Goal: Task Accomplishment & Management: Complete application form

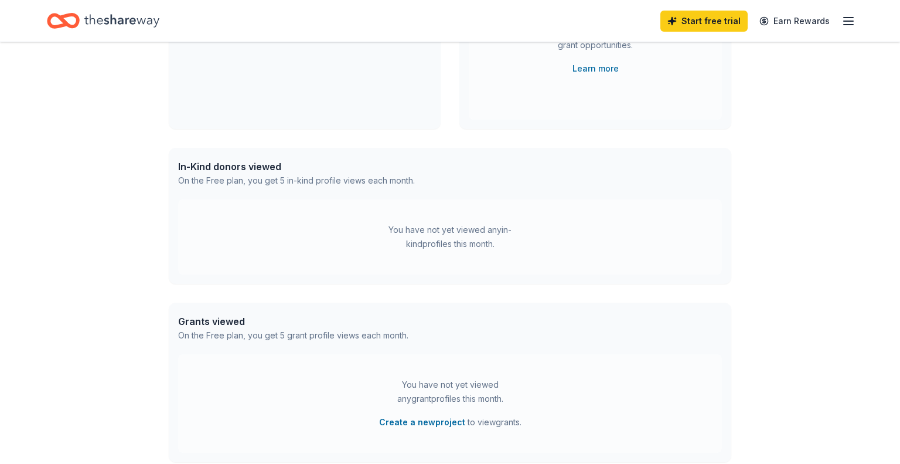
scroll to position [215, 0]
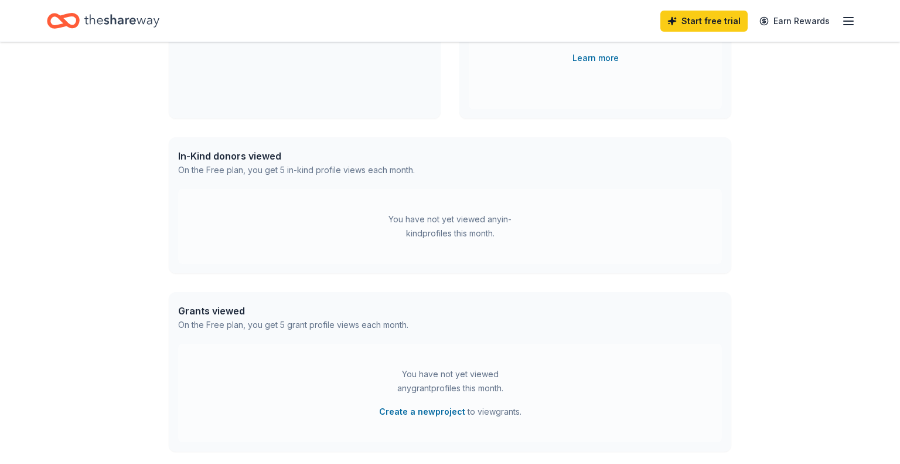
click at [448, 232] on div "You have not yet viewed any in-kind profiles this month." at bounding box center [450, 226] width 147 height 28
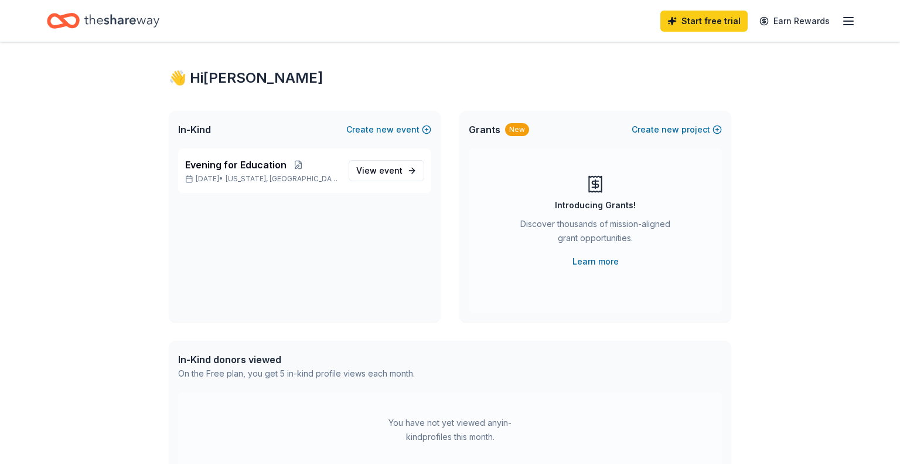
scroll to position [0, 0]
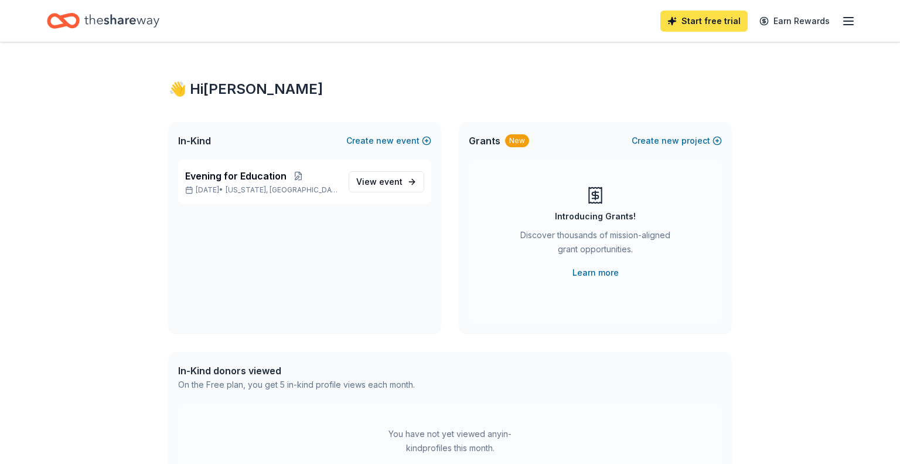
click at [693, 25] on link "Start free trial" at bounding box center [704, 21] width 87 height 21
click at [697, 14] on link "Start free trial" at bounding box center [704, 21] width 87 height 21
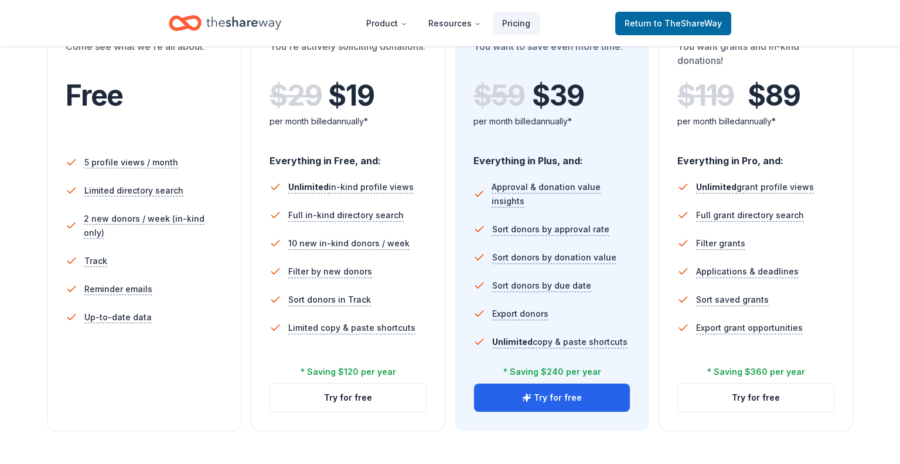
scroll to position [375, 0]
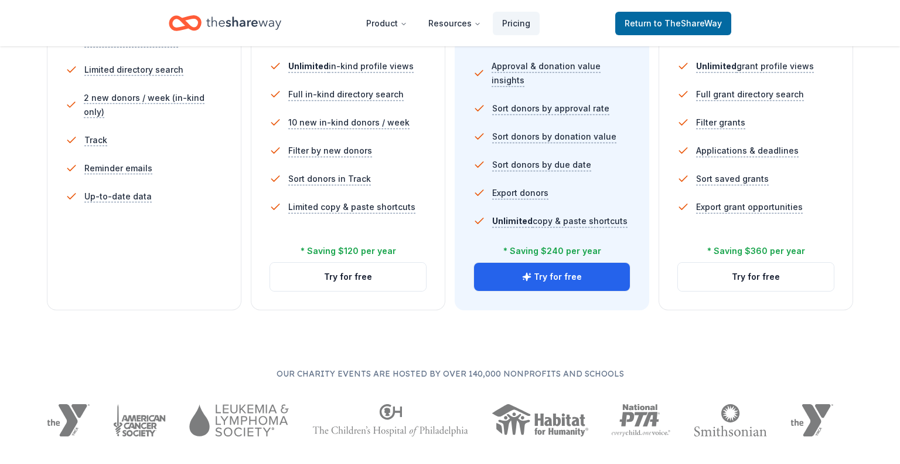
click at [190, 195] on li "Up-to-date data" at bounding box center [144, 196] width 157 height 28
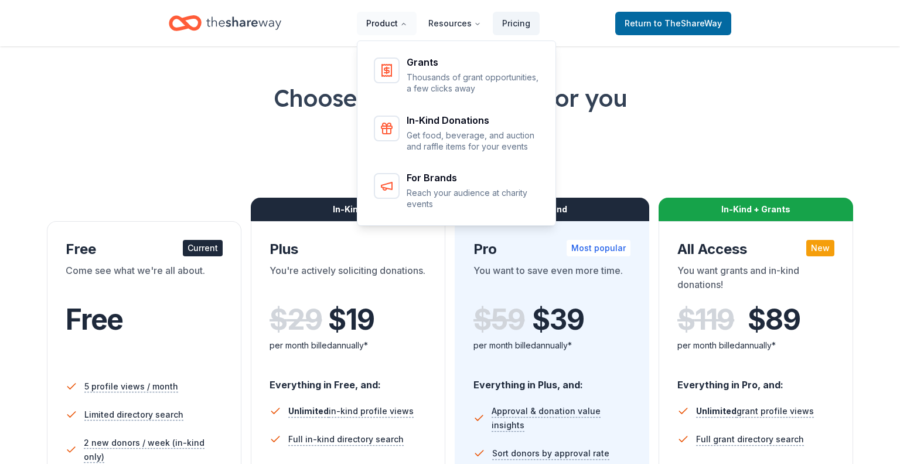
click at [402, 23] on button "Product" at bounding box center [387, 23] width 60 height 23
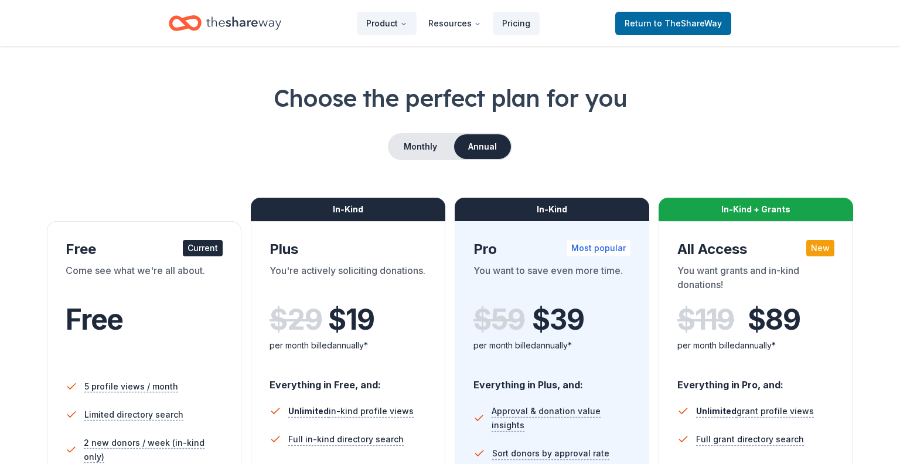
click at [412, 23] on button "Product" at bounding box center [387, 23] width 60 height 23
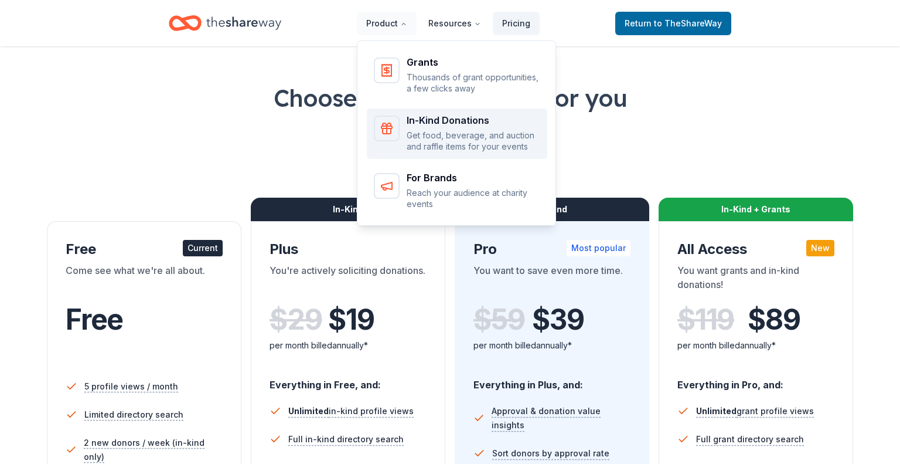
click at [447, 115] on div "In-Kind Donations" at bounding box center [474, 119] width 134 height 9
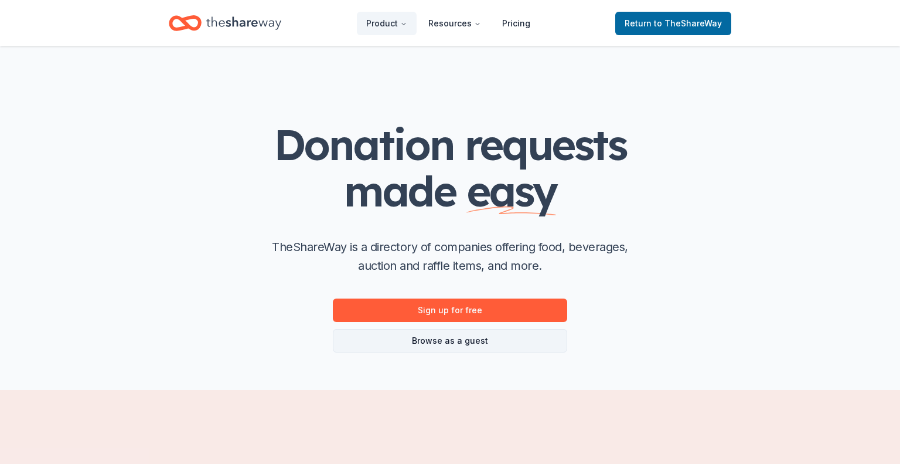
click at [438, 343] on link "Browse as a guest" at bounding box center [450, 340] width 234 height 23
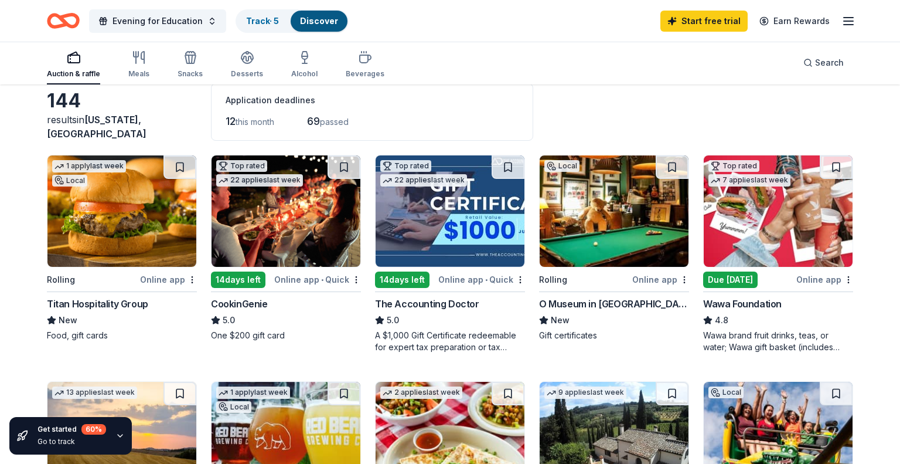
scroll to position [68, 0]
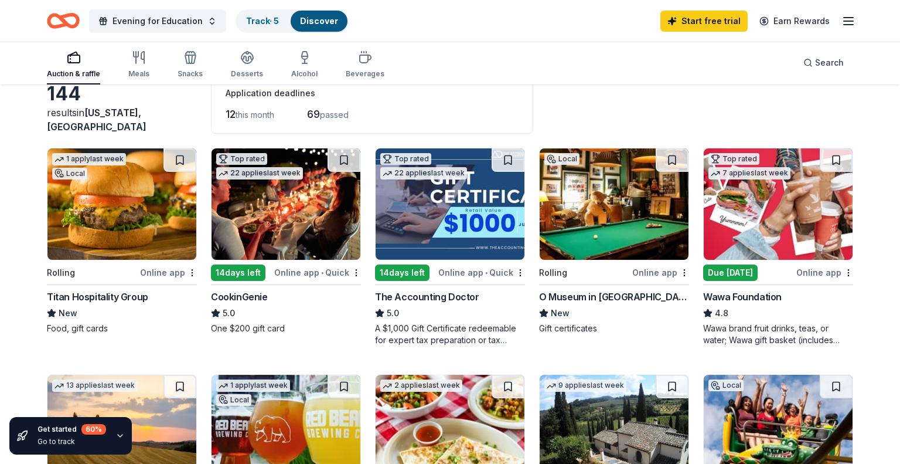
click at [492, 57] on div "Auction & raffle Meals Snacks Desserts Alcohol Beverages Search" at bounding box center [450, 62] width 807 height 43
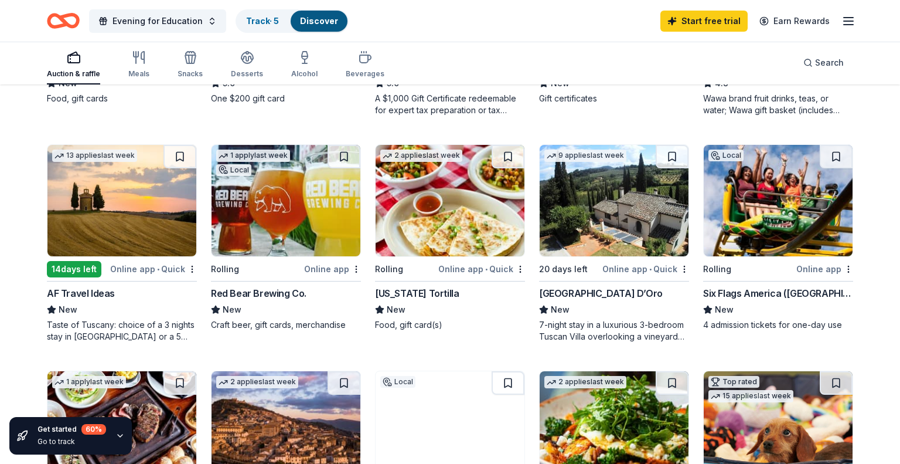
scroll to position [300, 0]
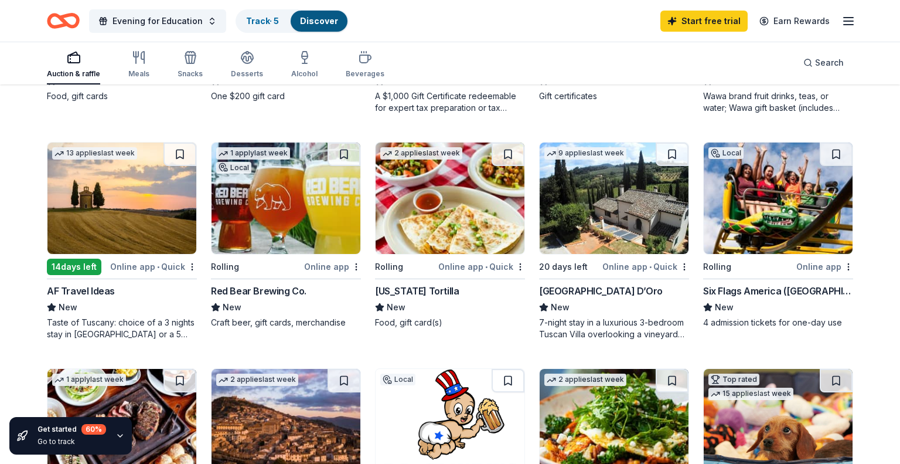
click at [339, 262] on div "Online app" at bounding box center [332, 266] width 57 height 15
click at [608, 61] on div "Auction & raffle Meals Snacks Desserts Alcohol Beverages Search" at bounding box center [450, 62] width 807 height 43
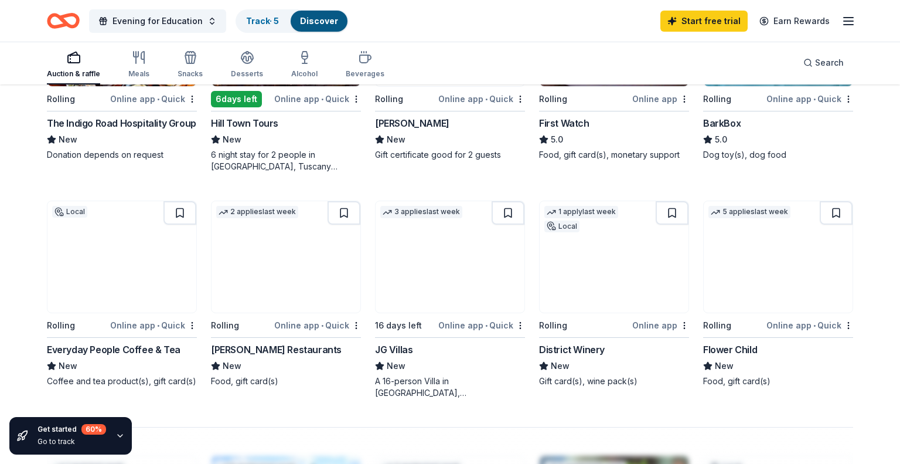
scroll to position [687, 0]
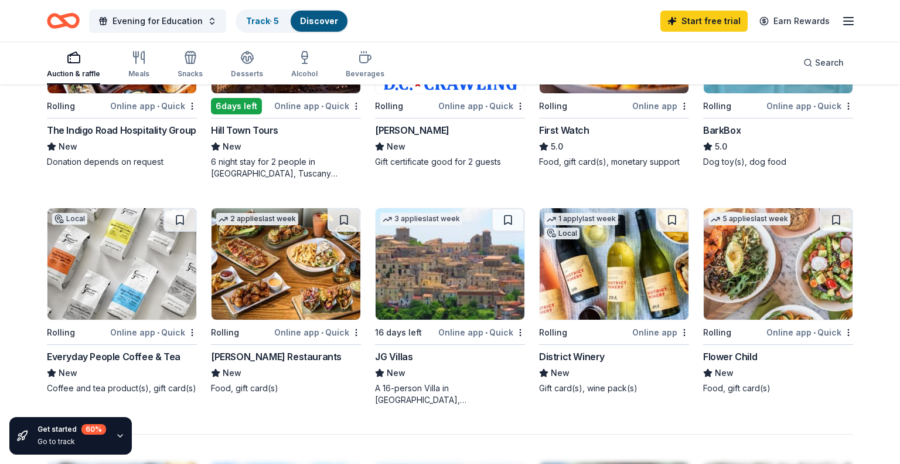
click at [589, 303] on img at bounding box center [614, 263] width 149 height 111
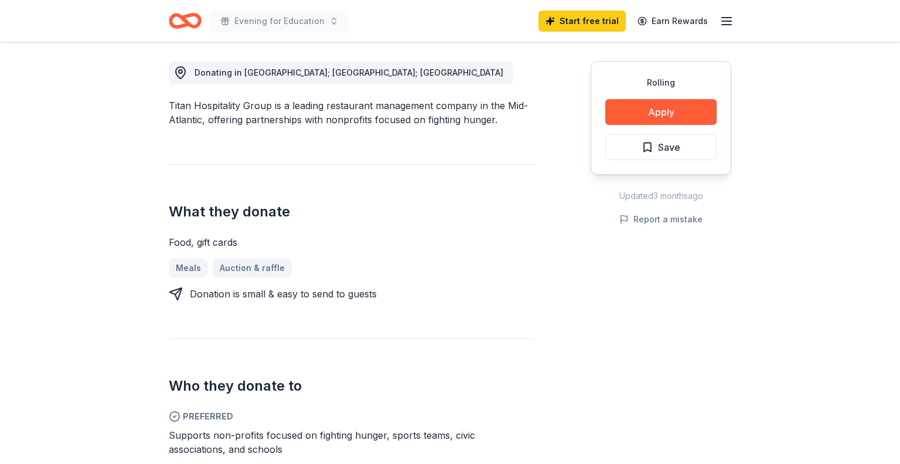
scroll to position [325, 0]
click at [652, 110] on button "Apply" at bounding box center [661, 111] width 111 height 26
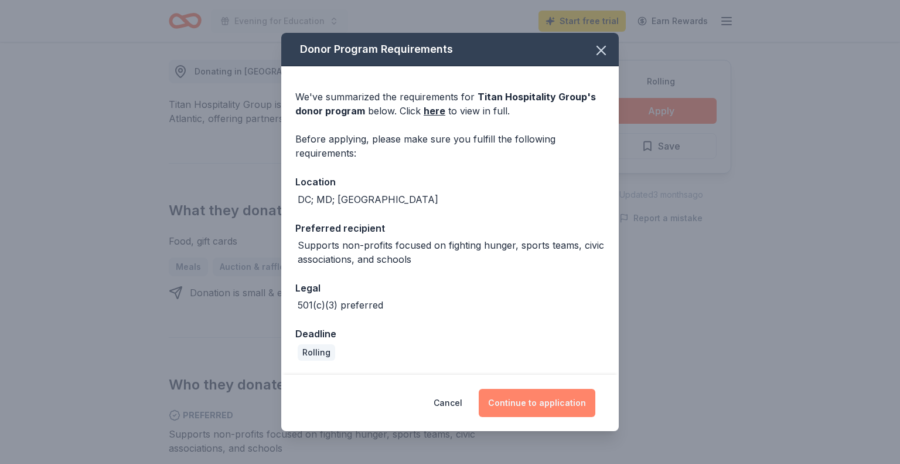
click at [567, 399] on button "Continue to application" at bounding box center [537, 403] width 117 height 28
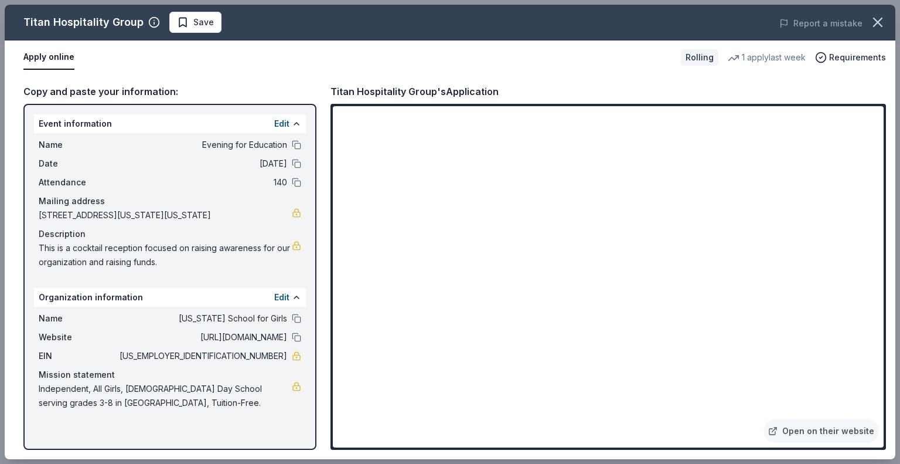
drag, startPoint x: 331, startPoint y: 91, endPoint x: 506, endPoint y: 87, distance: 174.7
click at [506, 87] on div "Titan Hospitality Group's Application" at bounding box center [609, 91] width 556 height 15
drag, startPoint x: 506, startPoint y: 87, endPoint x: 368, endPoint y: 88, distance: 137.8
click at [368, 88] on div "Titan Hospitality Group's Application" at bounding box center [609, 91] width 556 height 15
click at [825, 427] on link "Open on their website" at bounding box center [821, 430] width 115 height 23
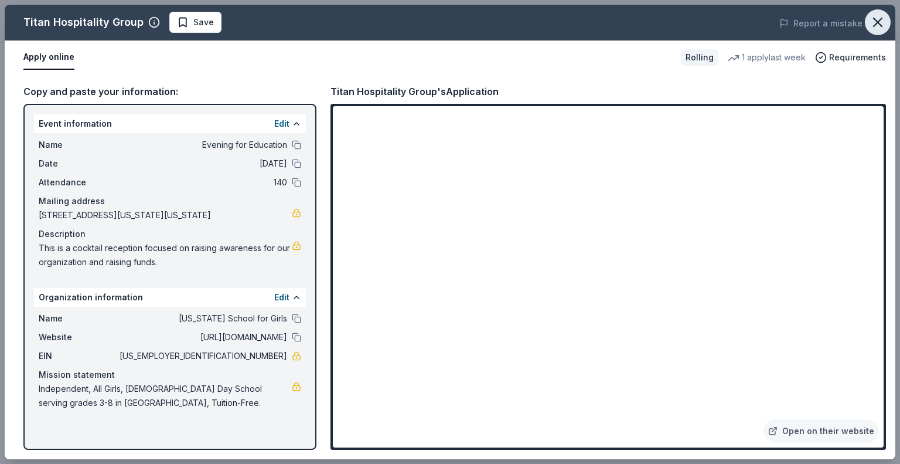
click at [874, 17] on icon "button" at bounding box center [878, 22] width 16 height 16
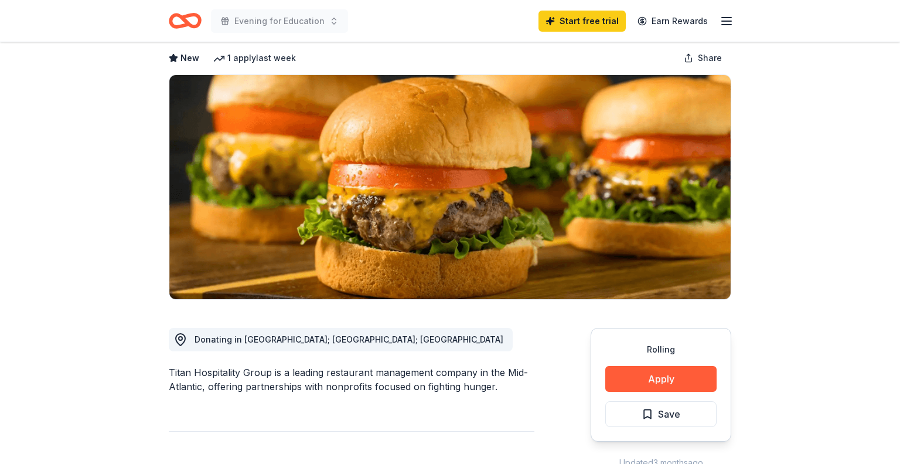
scroll to position [0, 0]
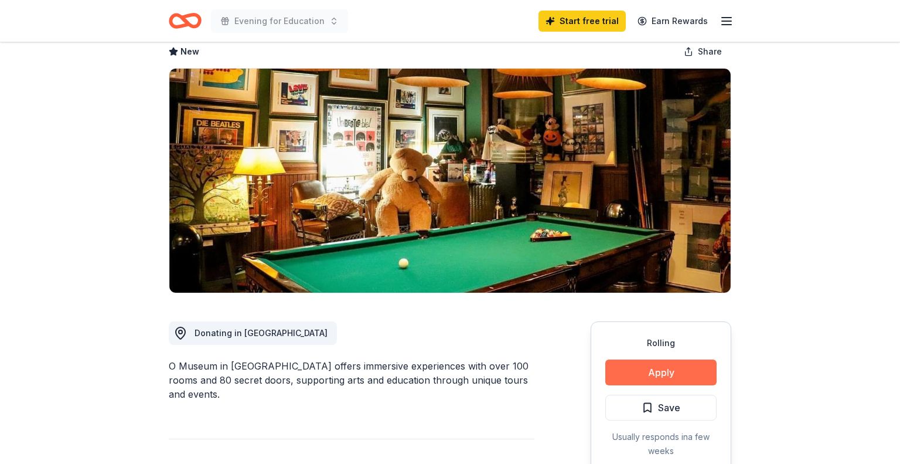
scroll to position [81, 0]
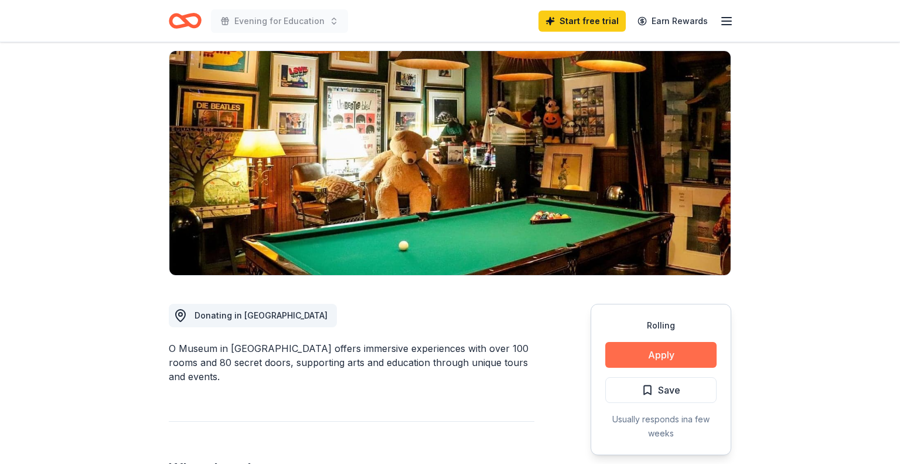
click at [665, 355] on button "Apply" at bounding box center [661, 355] width 111 height 26
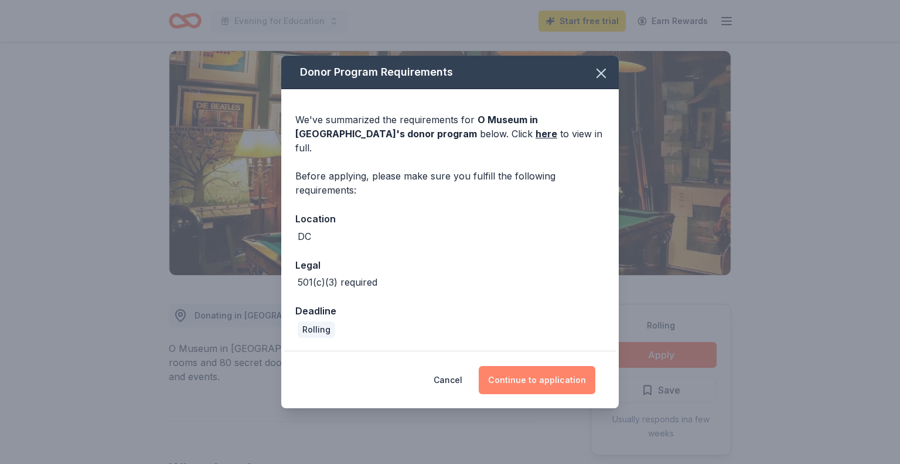
click at [543, 368] on button "Continue to application" at bounding box center [537, 380] width 117 height 28
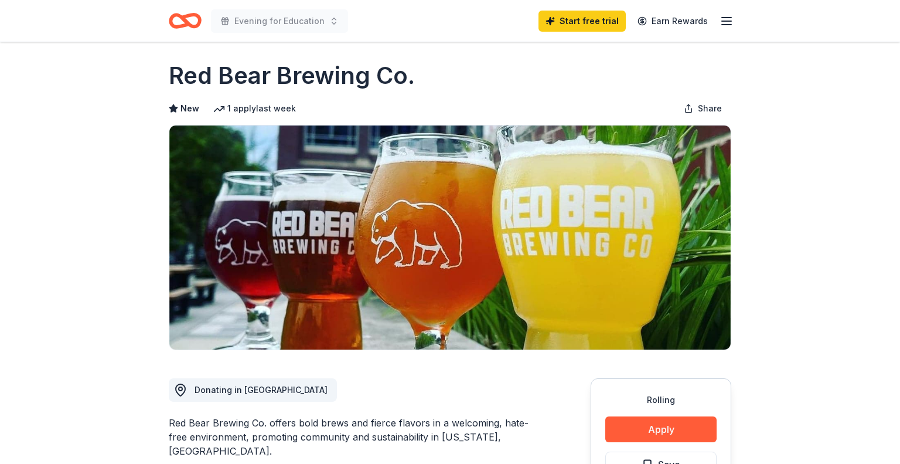
scroll to position [166, 0]
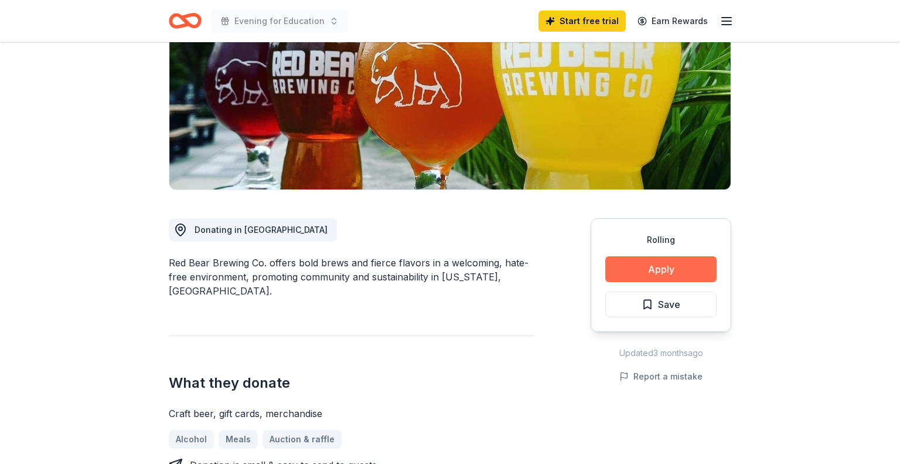
click at [625, 270] on button "Apply" at bounding box center [661, 269] width 111 height 26
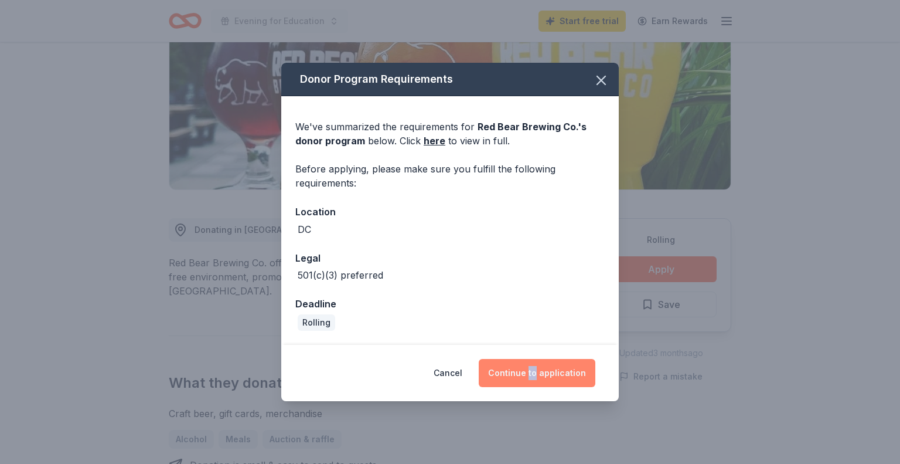
click at [536, 374] on button "Continue to application" at bounding box center [537, 373] width 117 height 28
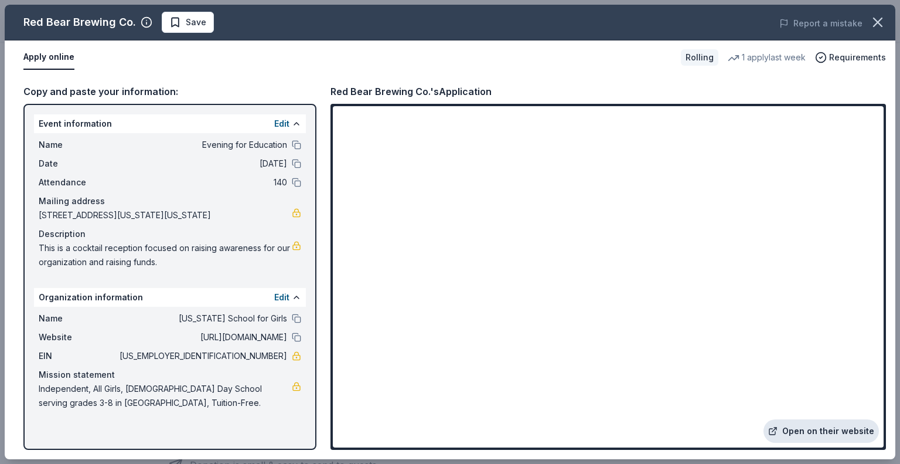
click at [828, 427] on link "Open on their website" at bounding box center [821, 430] width 115 height 23
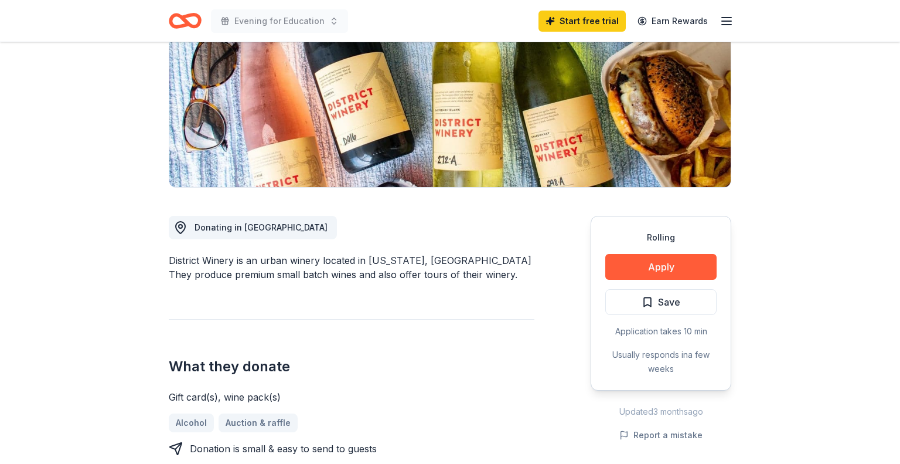
scroll to position [171, 0]
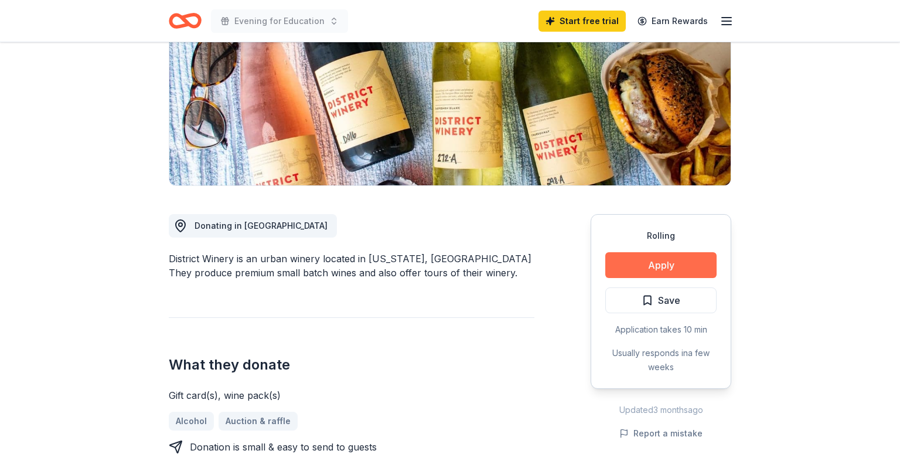
click at [668, 274] on button "Apply" at bounding box center [661, 265] width 111 height 26
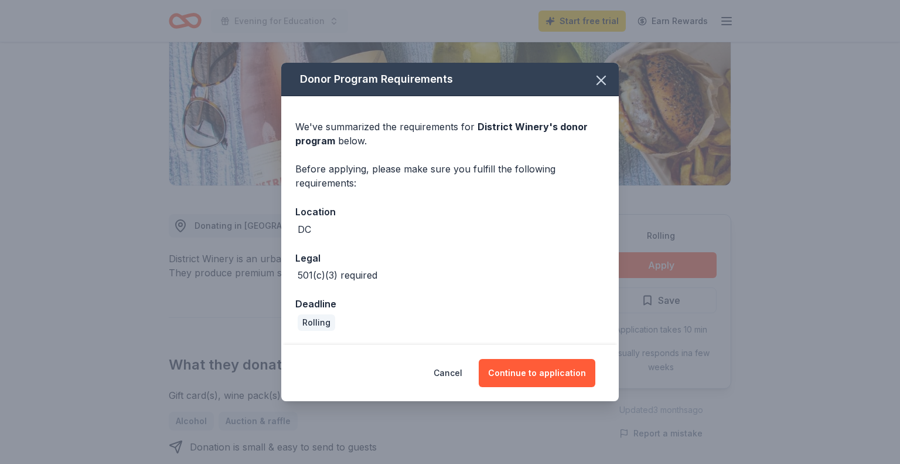
click at [666, 270] on div "Donor Program Requirements We've summarized the requirements for District Winer…" at bounding box center [450, 232] width 900 height 464
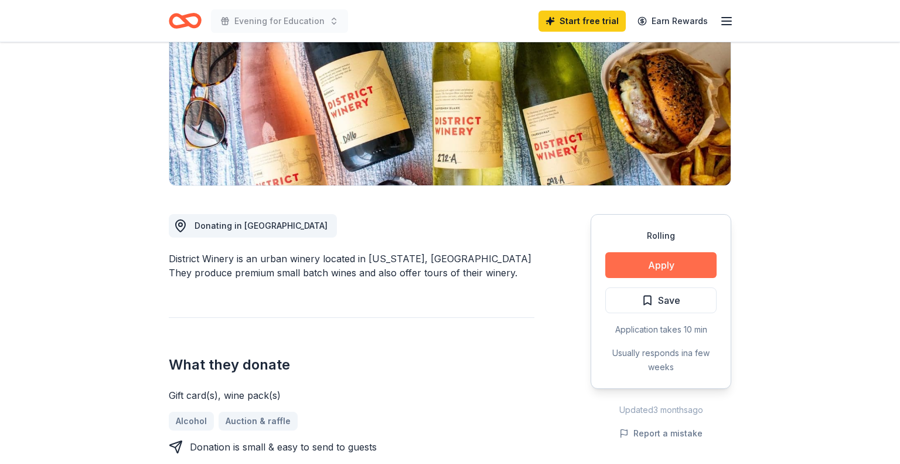
click at [640, 264] on button "Apply" at bounding box center [661, 265] width 111 height 26
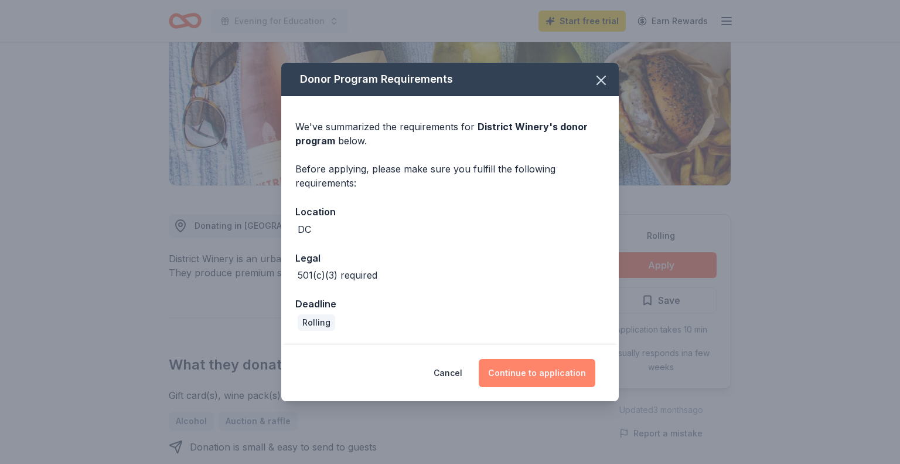
click at [544, 377] on button "Continue to application" at bounding box center [537, 373] width 117 height 28
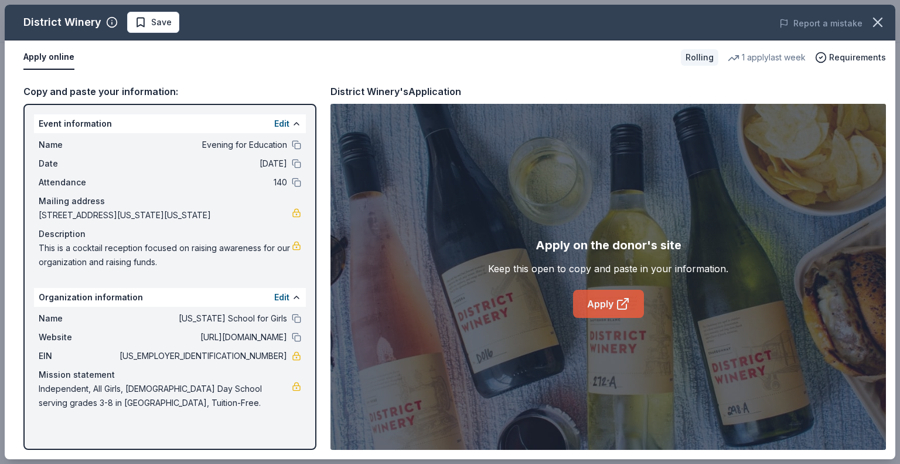
click at [611, 307] on link "Apply" at bounding box center [608, 304] width 71 height 28
